Goal: Task Accomplishment & Management: Complete application form

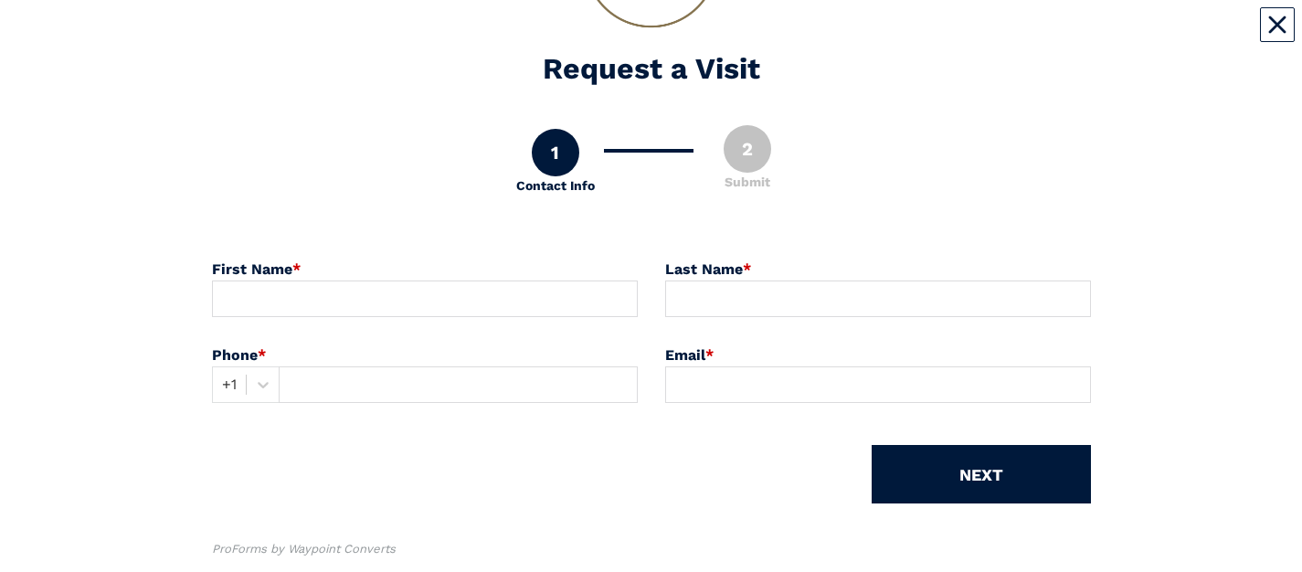
scroll to position [224, 0]
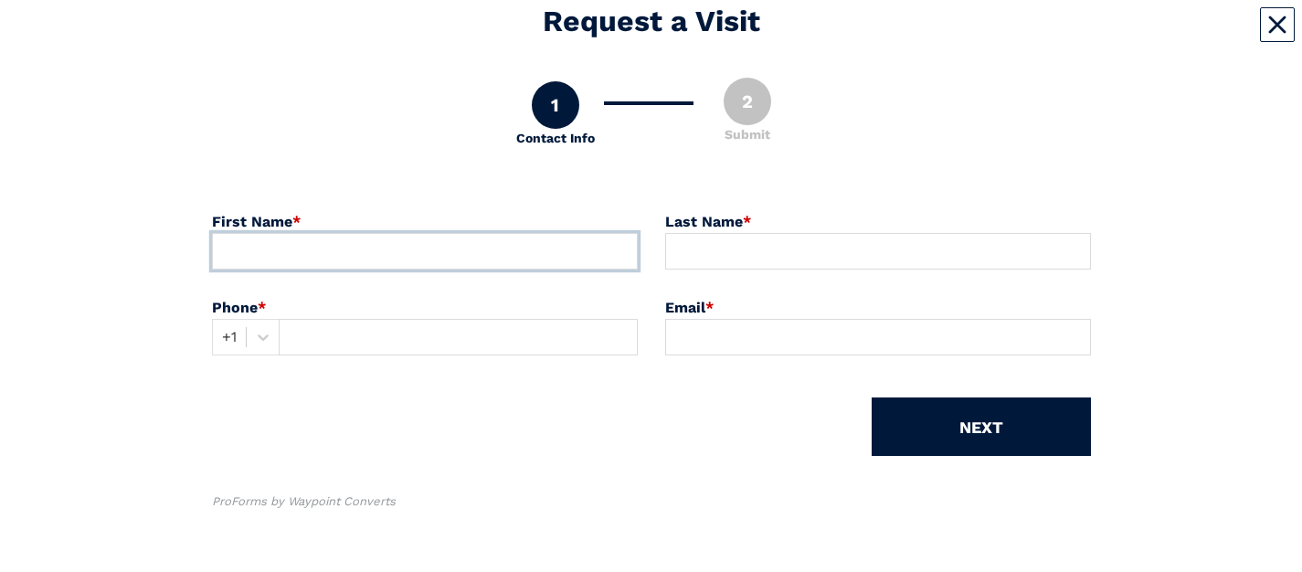
click at [441, 36] on input at bounding box center [425, 251] width 426 height 37
type input "[PERSON_NAME]"
type input "Kimani"
type input "8478941043"
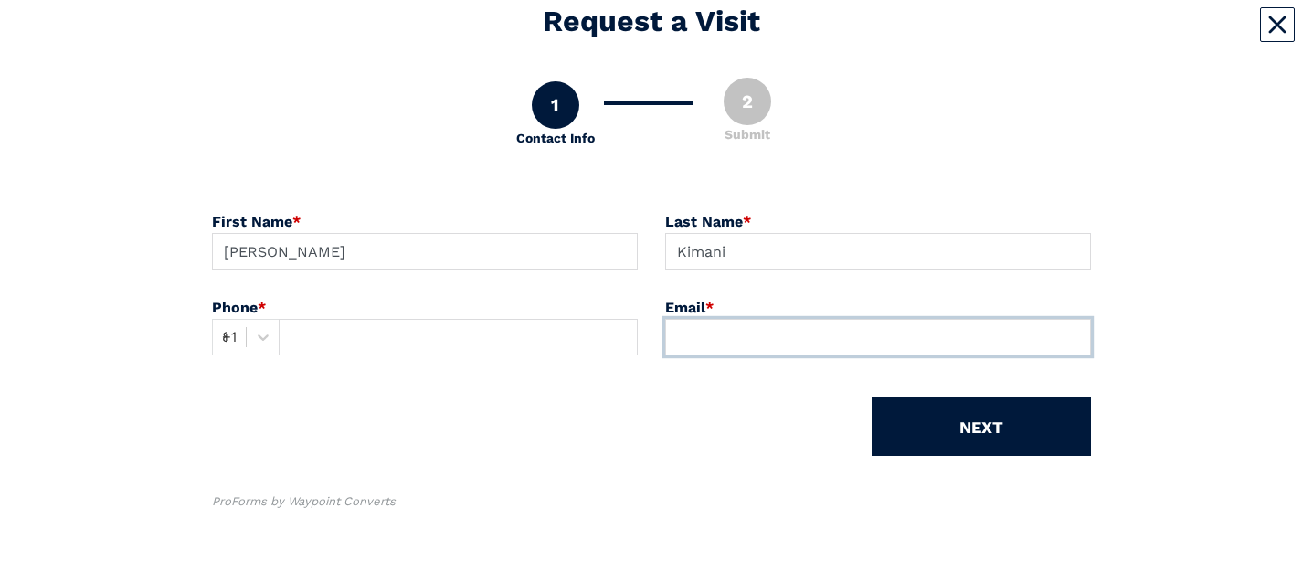
type input "[EMAIL_ADDRESS][DOMAIN_NAME]"
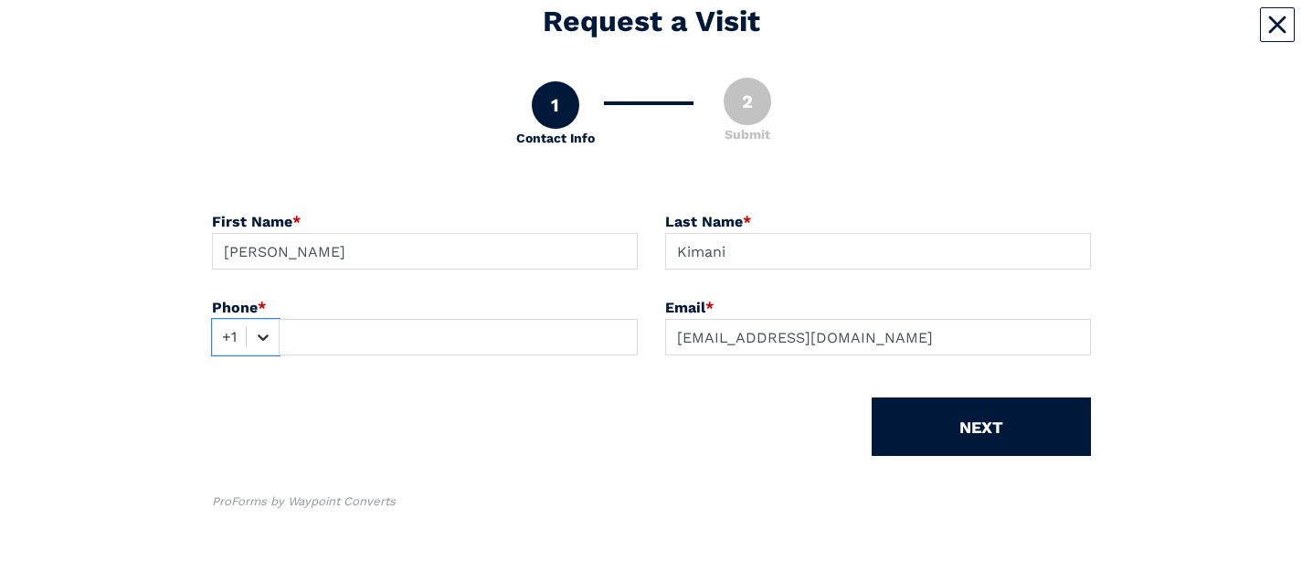
click at [260, 36] on icon at bounding box center [263, 337] width 18 height 18
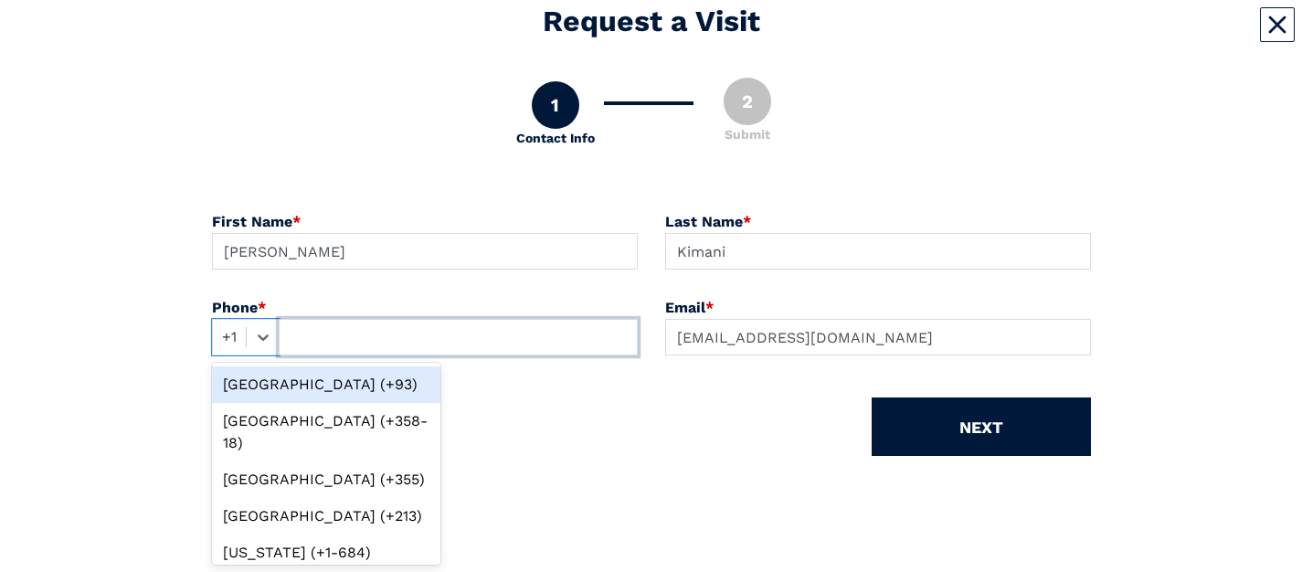
click at [290, 36] on input "text" at bounding box center [458, 337] width 359 height 37
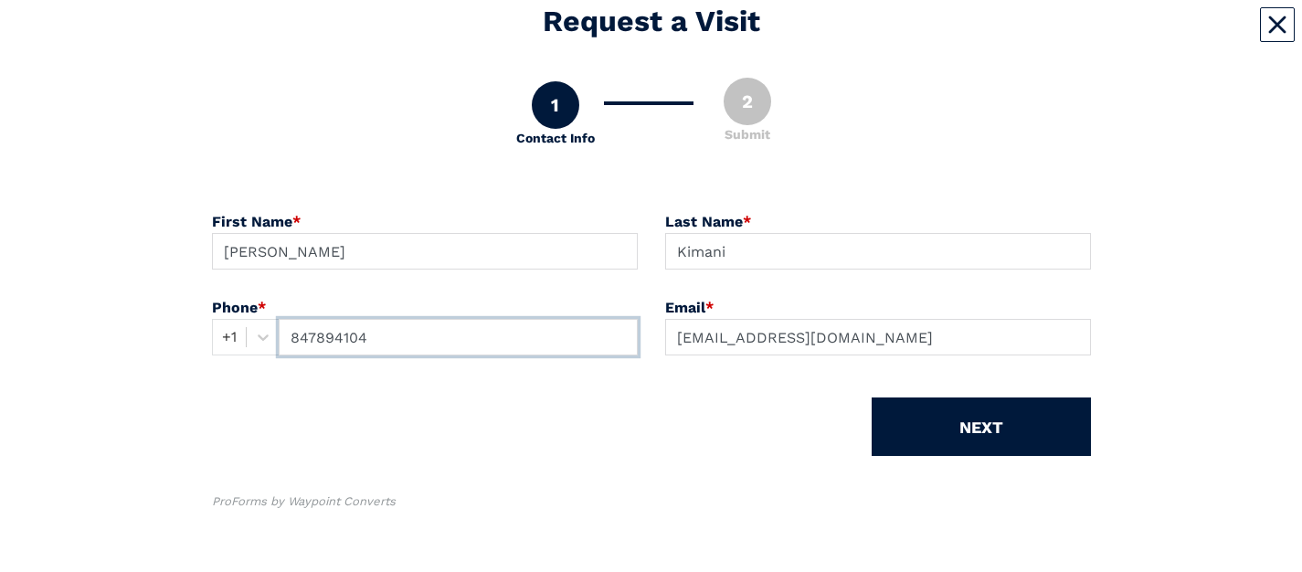
type input "8478941043"
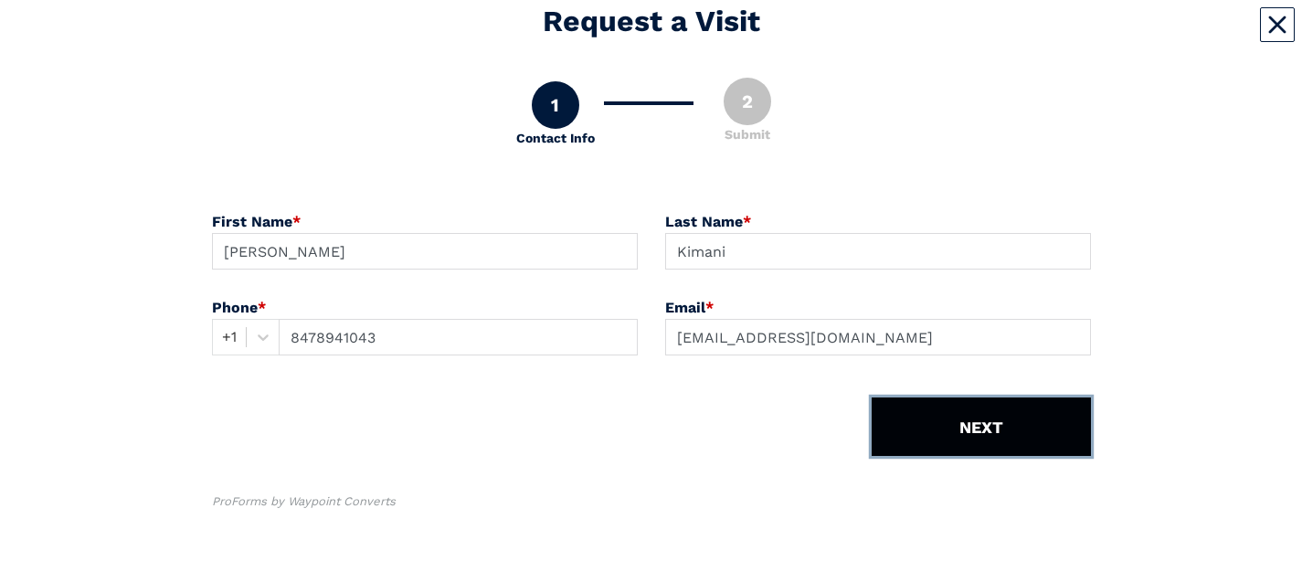
click at [967, 36] on button "NEXT" at bounding box center [980, 426] width 219 height 58
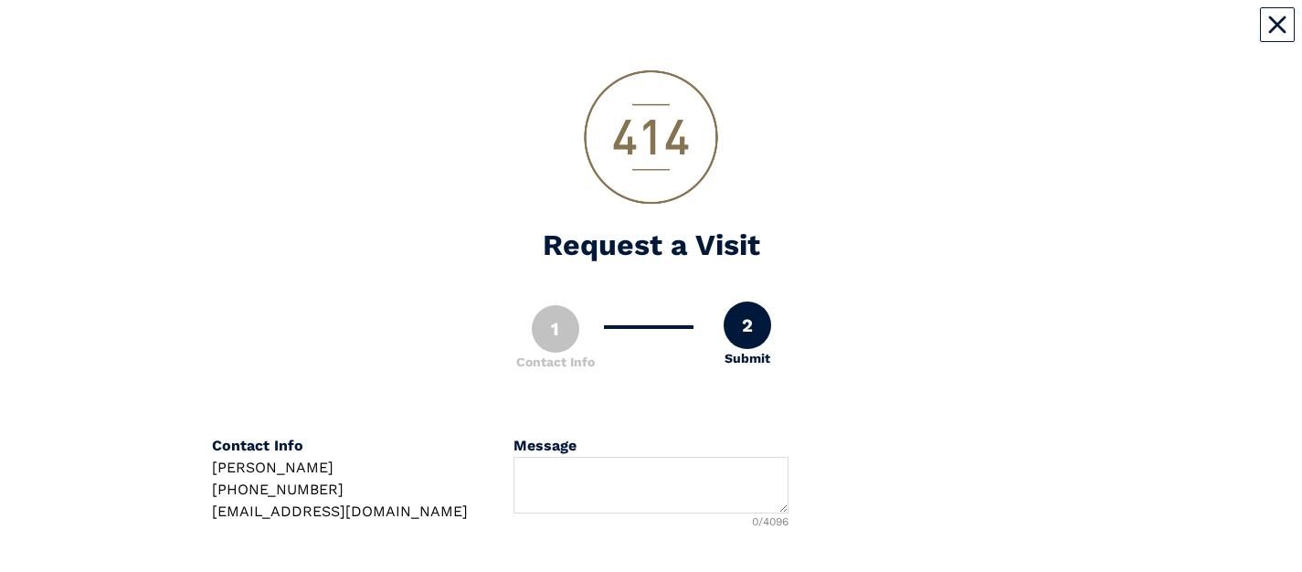
scroll to position [174, 0]
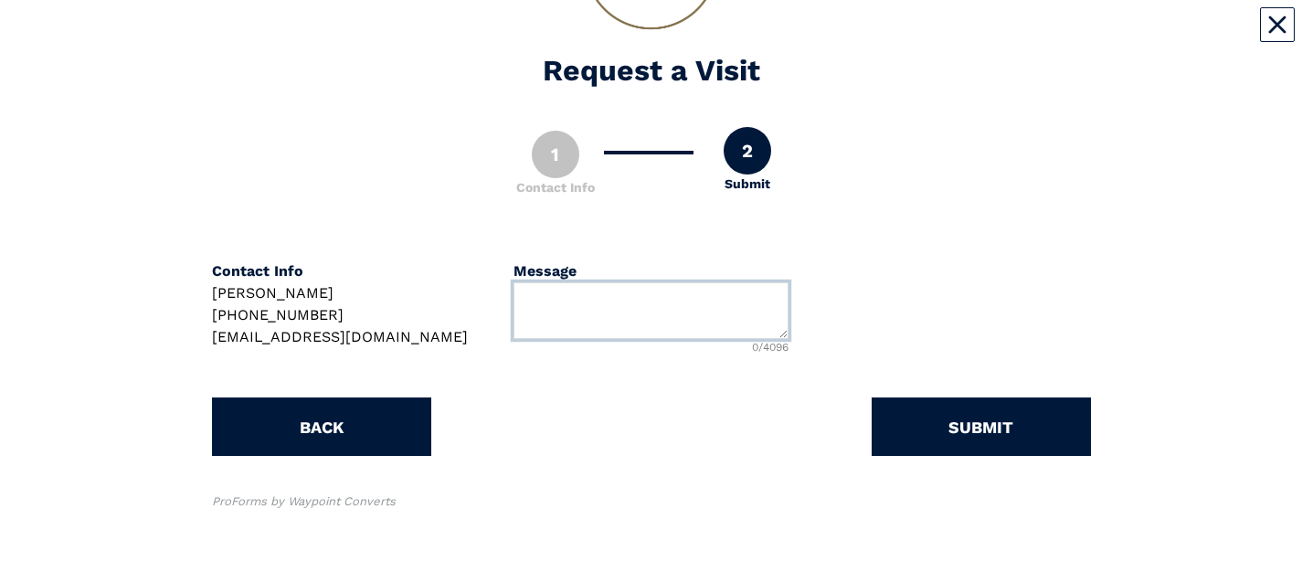
click at [662, 36] on textarea at bounding box center [650, 310] width 275 height 57
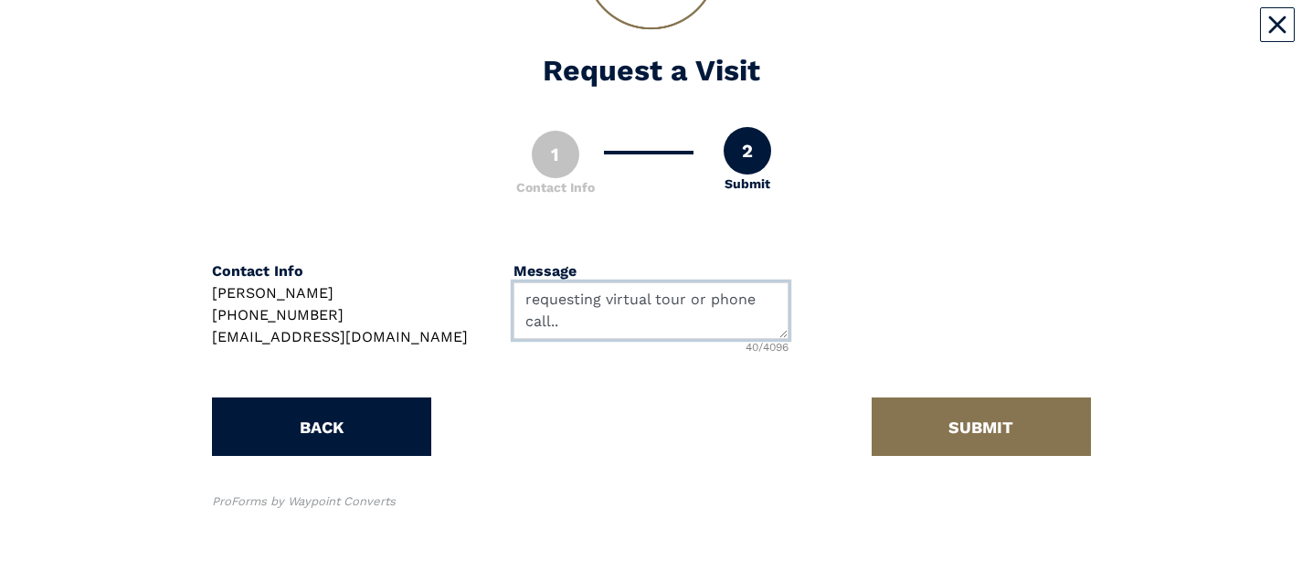
type textarea "requesting virtual tour or phone call.."
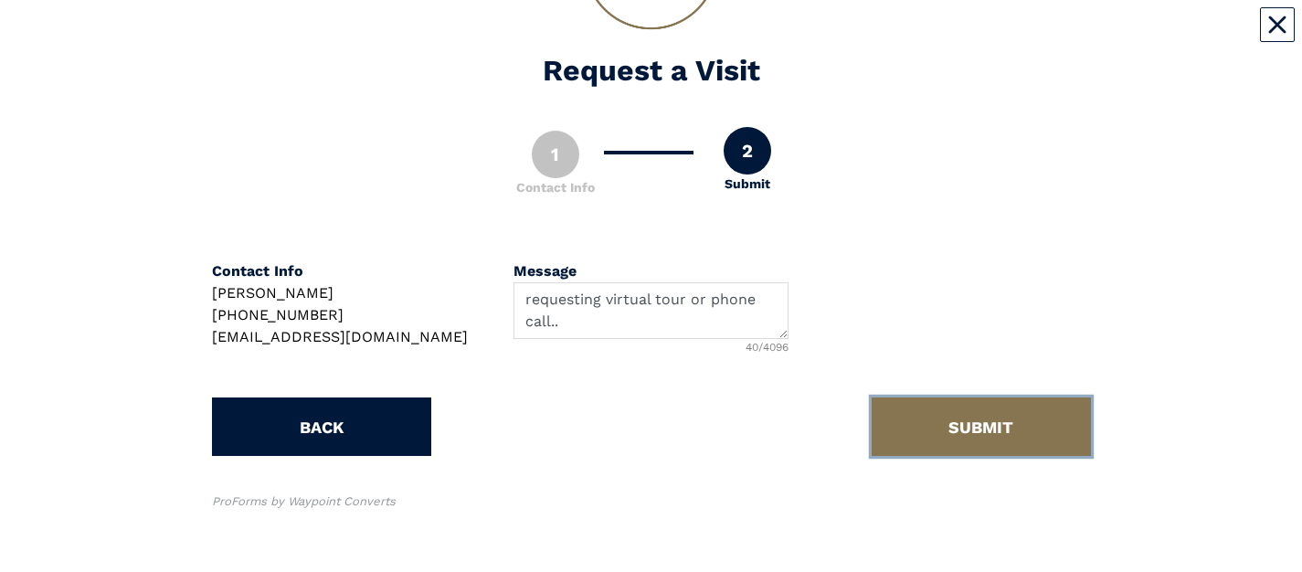
click at [983, 36] on button "SUBMIT" at bounding box center [980, 426] width 219 height 58
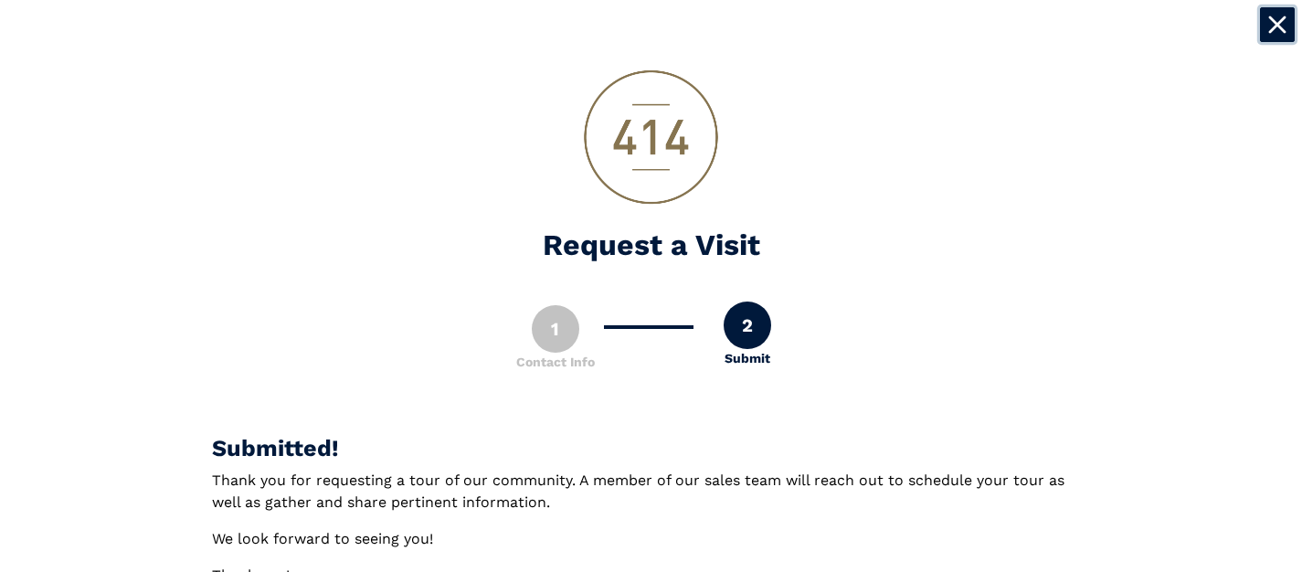
click at [1276, 27] on icon "Close" at bounding box center [1277, 25] width 18 height 18
